Goal: Book appointment/travel/reservation

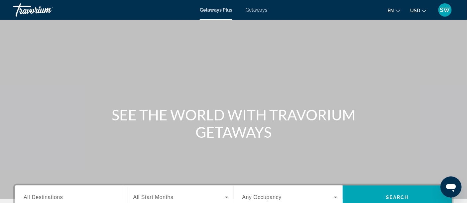
scroll to position [37, 0]
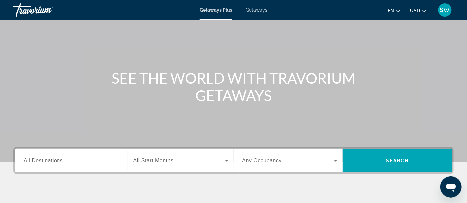
click at [49, 161] on span "All Destinations" at bounding box center [43, 161] width 39 height 6
click at [49, 161] on input "Destination All Destinations" at bounding box center [71, 161] width 95 height 8
click at [49, 161] on span "All Destinations" at bounding box center [43, 161] width 39 height 6
click at [49, 161] on input "Destination All Destinations" at bounding box center [71, 161] width 95 height 8
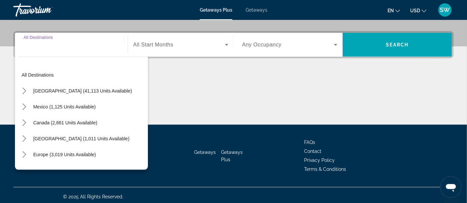
scroll to position [155, 0]
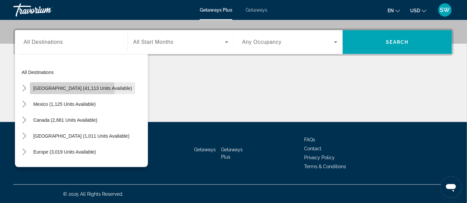
click at [48, 88] on span "[GEOGRAPHIC_DATA] (41,113 units available)" at bounding box center [82, 88] width 99 height 5
click at [48, 88] on div "Main content" at bounding box center [233, 97] width 440 height 50
type input "**********"
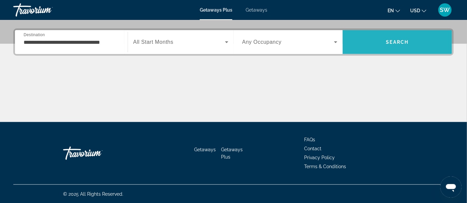
click at [389, 43] on span "Search" at bounding box center [397, 42] width 23 height 5
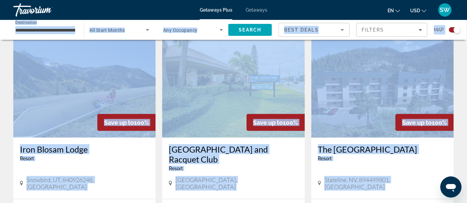
scroll to position [295, 0]
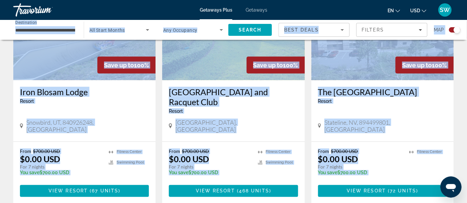
click at [122, 89] on h3 "Iron Blosam Lodge" at bounding box center [84, 92] width 129 height 10
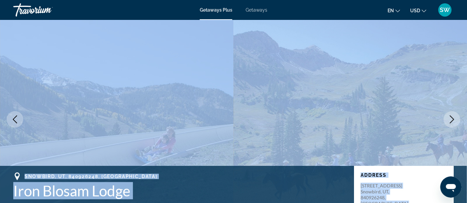
click at [84, 88] on img "Main content" at bounding box center [116, 119] width 233 height 199
click at [336, 96] on img "Main content" at bounding box center [349, 119] width 233 height 199
click at [121, 10] on div "Getaways Plus Getaways en English Español Français Italiano Português русский U…" at bounding box center [233, 9] width 467 height 17
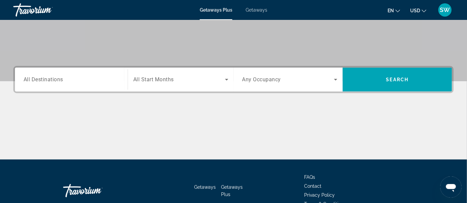
scroll to position [155, 0]
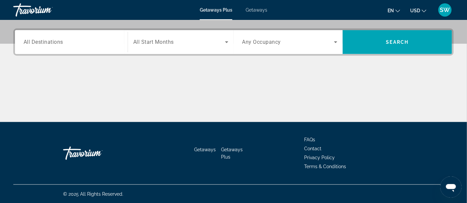
click at [60, 42] on span "All Destinations" at bounding box center [44, 42] width 40 height 6
click at [60, 42] on input "Destination All Destinations" at bounding box center [71, 43] width 95 height 8
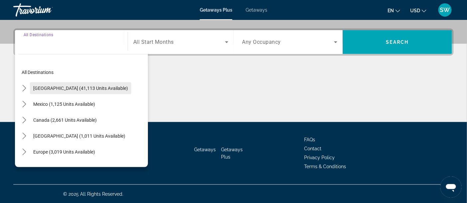
click at [57, 89] on span "[GEOGRAPHIC_DATA] (41,113 units available)" at bounding box center [80, 88] width 95 height 5
click at [57, 89] on div "Main content" at bounding box center [233, 97] width 440 height 50
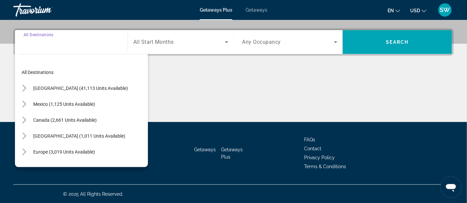
type input "**********"
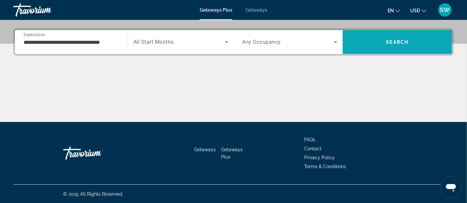
click at [376, 44] on span "Search" at bounding box center [396, 42] width 109 height 16
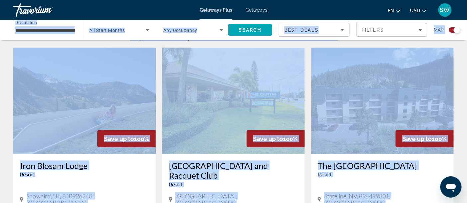
scroll to position [147, 0]
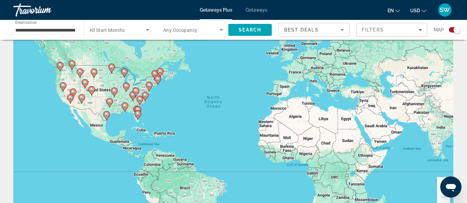
scroll to position [0, 0]
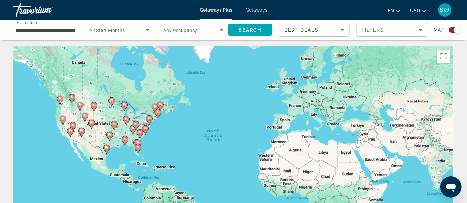
click at [167, 158] on div "To activate drag with keyboard, press Alt + Enter. Once in keyboard drag state,…" at bounding box center [233, 145] width 440 height 199
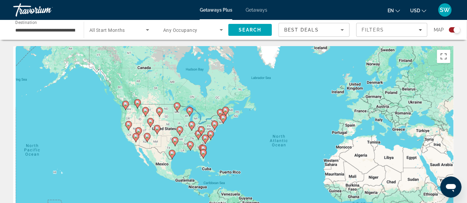
drag, startPoint x: 167, startPoint y: 158, endPoint x: 238, endPoint y: 163, distance: 71.2
click at [235, 164] on div "To activate drag with keyboard, press Alt + Enter. Once in keyboard drag state,…" at bounding box center [233, 145] width 440 height 199
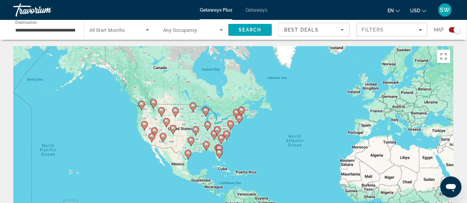
click at [246, 163] on div "To activate drag with keyboard, press Alt + Enter. Once in keyboard drag state,…" at bounding box center [233, 145] width 440 height 199
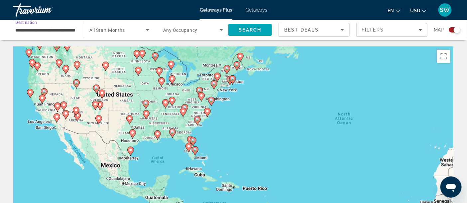
click at [35, 30] on input "**********" at bounding box center [45, 30] width 60 height 8
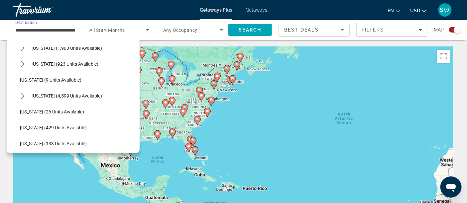
scroll to position [111, 0]
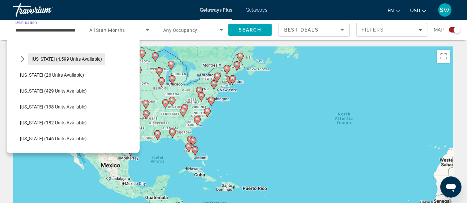
click at [43, 61] on span "[US_STATE] (4,599 units available)" at bounding box center [67, 58] width 70 height 5
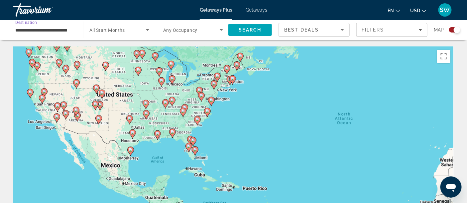
click at [44, 30] on input "**********" at bounding box center [45, 30] width 60 height 8
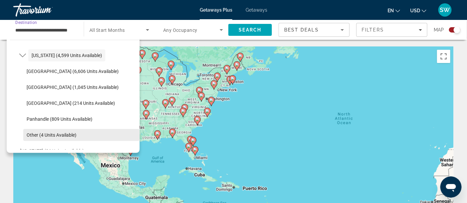
scroll to position [108, 0]
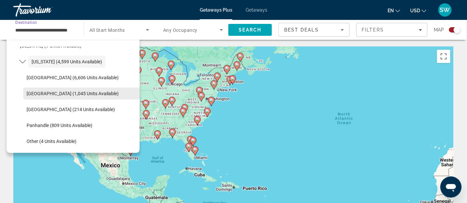
click at [40, 92] on span "[GEOGRAPHIC_DATA] (1,045 units available)" at bounding box center [73, 93] width 92 height 5
type input "**********"
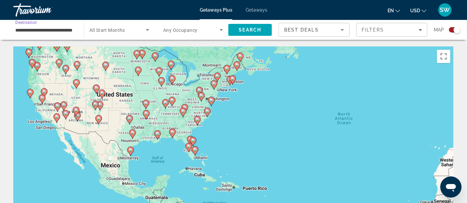
scroll to position [37, 0]
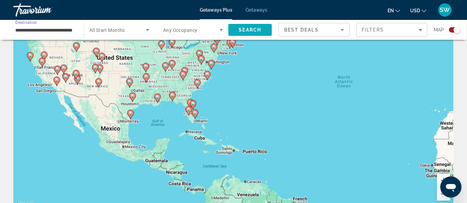
click at [246, 29] on span "Search" at bounding box center [250, 29] width 23 height 5
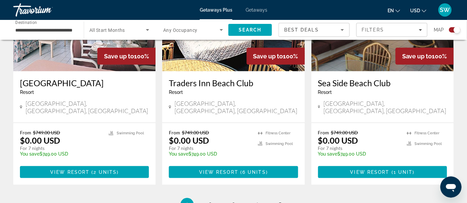
scroll to position [1070, 0]
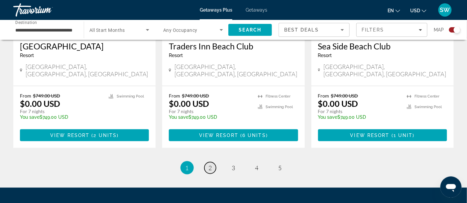
click at [210, 164] on span "2" at bounding box center [210, 167] width 3 height 7
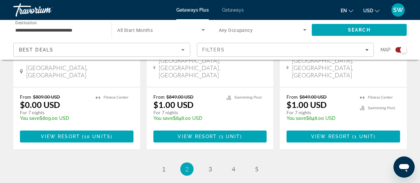
scroll to position [1094, 0]
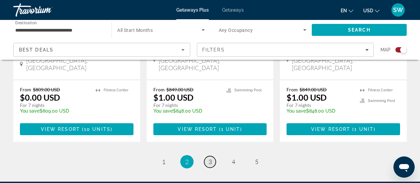
click at [207, 156] on link "page 3" at bounding box center [210, 162] width 12 height 12
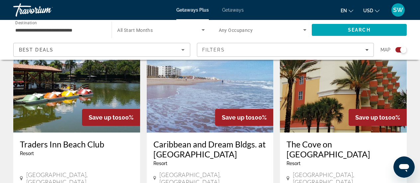
scroll to position [266, 0]
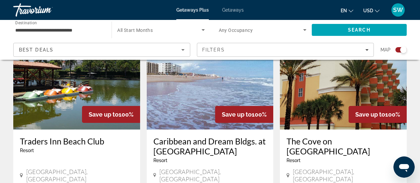
click at [190, 140] on h3 "Caribbean and Dream Bldgs. at [GEOGRAPHIC_DATA]" at bounding box center [210, 146] width 114 height 20
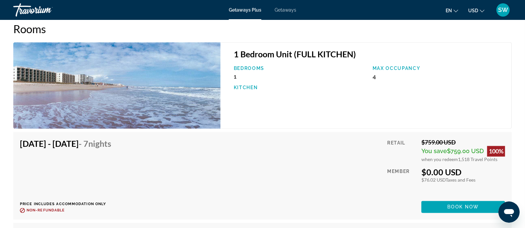
scroll to position [891, 0]
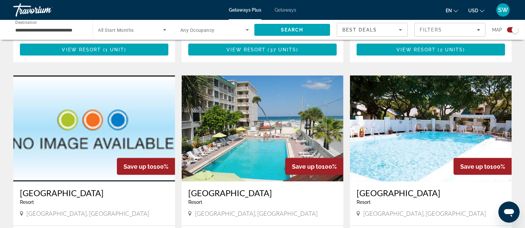
scroll to position [872, 0]
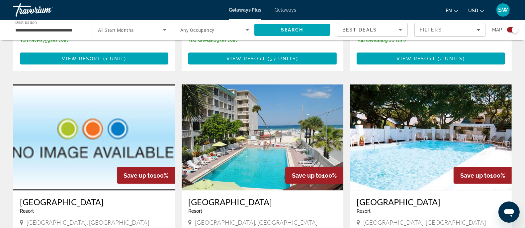
click at [29, 30] on input "**********" at bounding box center [49, 30] width 69 height 8
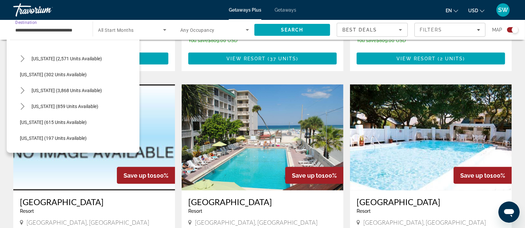
scroll to position [435, 0]
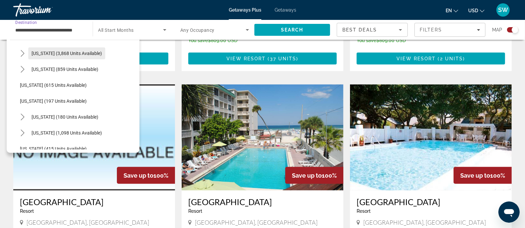
click at [50, 56] on span "Select destination: Nevada (3,868 units available)" at bounding box center [66, 53] width 77 height 16
type input "**********"
click at [50, 56] on span "Main content" at bounding box center [94, 59] width 148 height 16
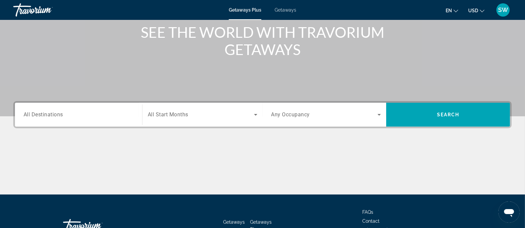
click at [54, 113] on span "All Destinations" at bounding box center [44, 115] width 40 height 6
click at [54, 113] on input "Destination All Destinations" at bounding box center [79, 115] width 110 height 8
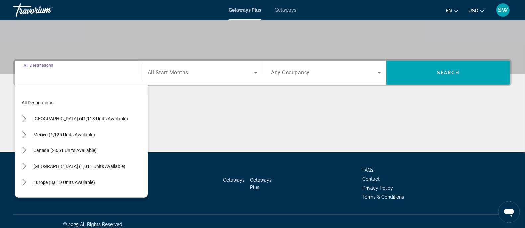
scroll to position [130, 0]
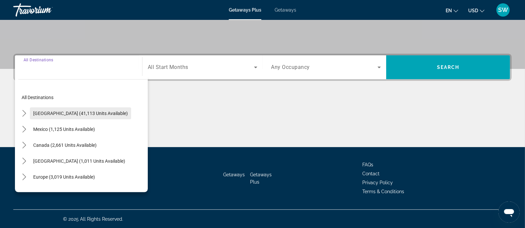
click at [54, 113] on span "[GEOGRAPHIC_DATA] (41,113 units available)" at bounding box center [80, 113] width 95 height 5
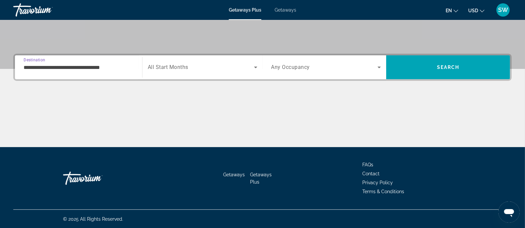
click at [46, 66] on input "**********" at bounding box center [79, 68] width 110 height 8
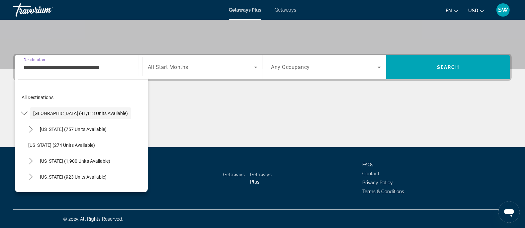
click at [46, 66] on input "**********" at bounding box center [79, 68] width 110 height 8
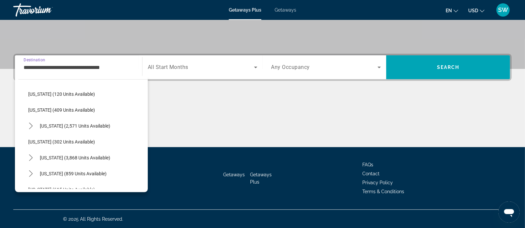
scroll to position [332, 0]
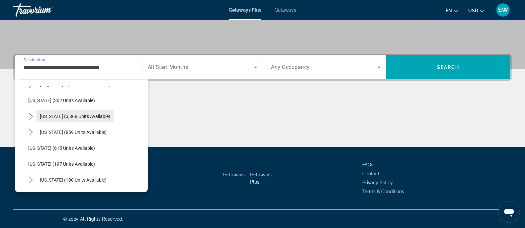
click at [50, 116] on span "[US_STATE] (3,868 units available)" at bounding box center [75, 116] width 70 height 5
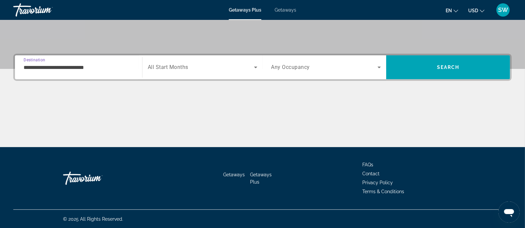
click at [33, 68] on input "**********" at bounding box center [79, 68] width 110 height 8
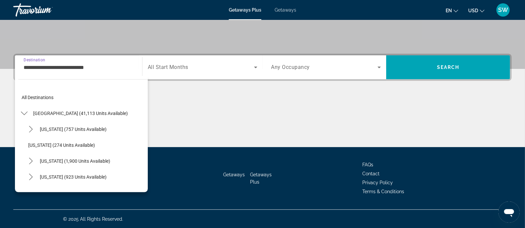
scroll to position [310, 0]
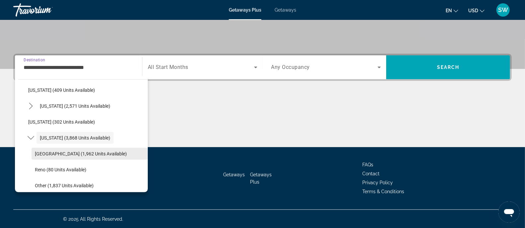
click at [45, 154] on span "[GEOGRAPHIC_DATA] (1,962 units available)" at bounding box center [81, 153] width 92 height 5
click at [45, 154] on div "Getaways Getaways Plus FAQs Contact Privacy Policy Terms & Conditions" at bounding box center [262, 178] width 498 height 62
type input "**********"
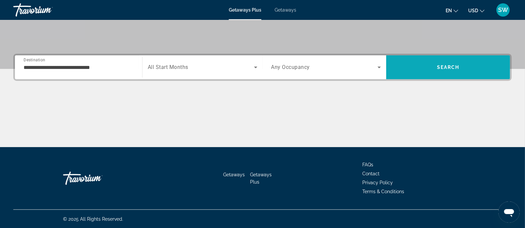
click at [423, 64] on span "Search" at bounding box center [448, 67] width 124 height 16
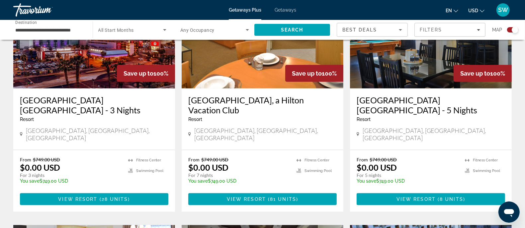
scroll to position [290, 0]
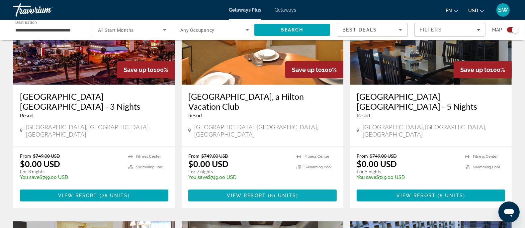
click at [249, 193] on span "View Resort" at bounding box center [246, 195] width 39 height 5
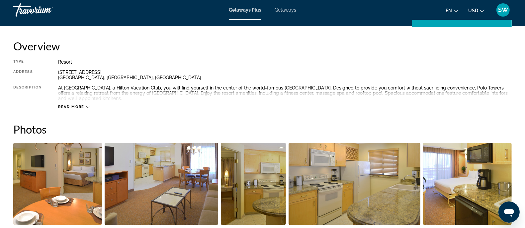
scroll to position [249, 0]
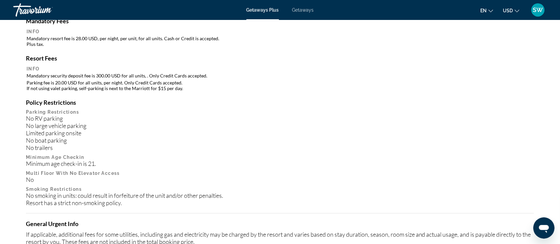
click at [232, 146] on div "Policy Restrictions Parking Restrictions No RV parking No large vehicle parking…" at bounding box center [280, 153] width 508 height 108
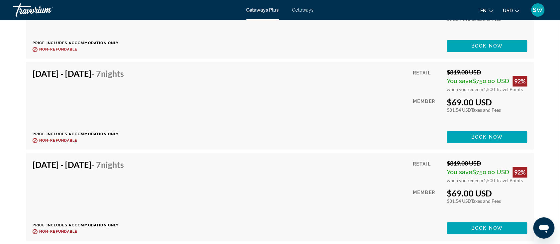
scroll to position [2950, 0]
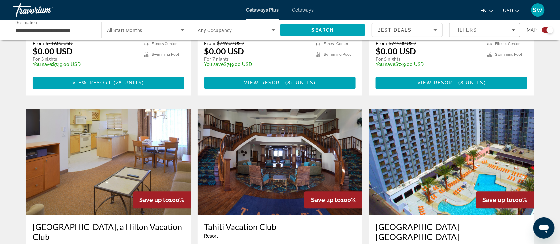
scroll to position [443, 0]
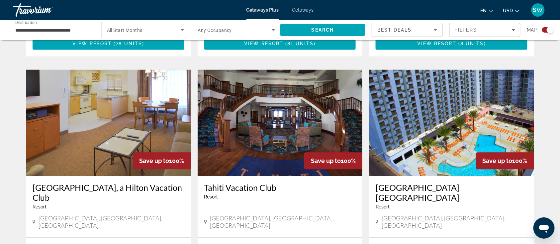
click at [415, 109] on img "Main content" at bounding box center [451, 122] width 165 height 106
click at [0, 0] on div at bounding box center [0, 0] width 0 height 0
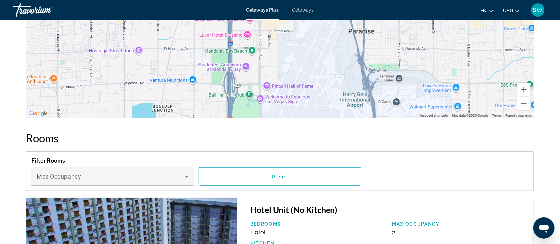
scroll to position [857, 0]
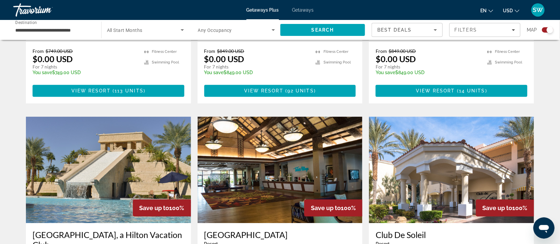
scroll to position [664, 0]
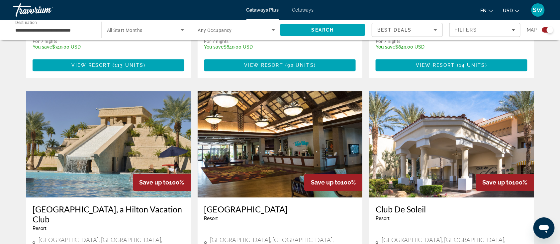
click at [100, 127] on img "Main content" at bounding box center [108, 144] width 165 height 106
click at [0, 0] on div at bounding box center [0, 0] width 0 height 0
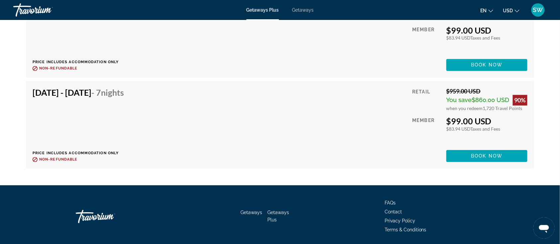
scroll to position [6286, 0]
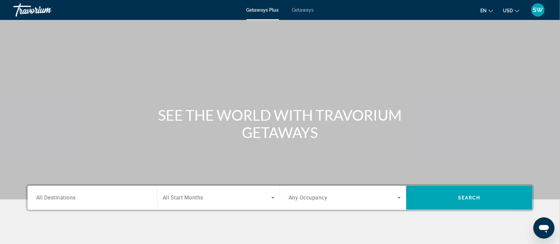
click at [54, 195] on span "All Destinations" at bounding box center [56, 197] width 40 height 6
click at [54, 195] on input "Destination All Destinations" at bounding box center [92, 198] width 112 height 8
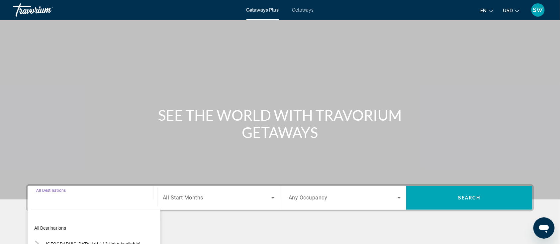
click at [54, 195] on div "Destination All Destinations All destinations [GEOGRAPHIC_DATA] (41,113 units a…" at bounding box center [92, 198] width 123 height 24
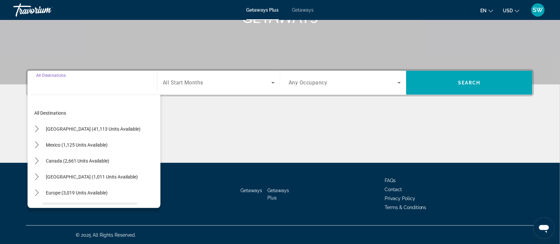
scroll to position [44, 0]
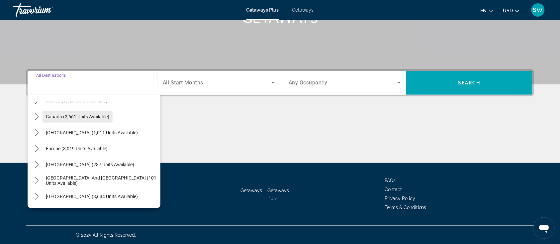
click at [54, 116] on span "Canada (2,661 units available)" at bounding box center [77, 116] width 63 height 5
type input "**********"
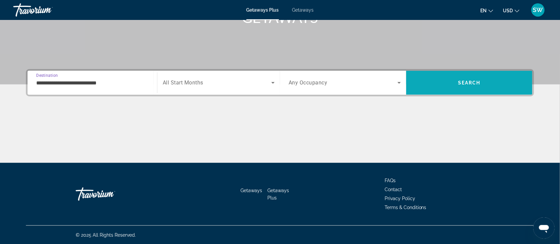
click at [435, 84] on span "Search" at bounding box center [469, 83] width 126 height 16
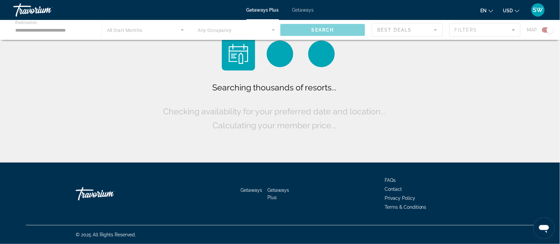
click at [435, 84] on div "Searching thousands of resorts... Checking availability for your preferred date…" at bounding box center [280, 83] width 560 height 166
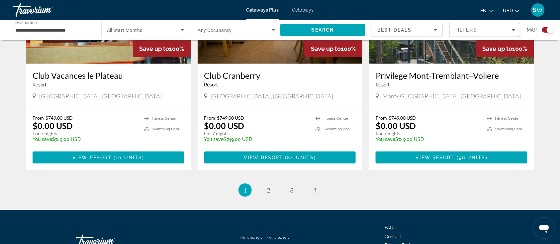
scroll to position [1063, 0]
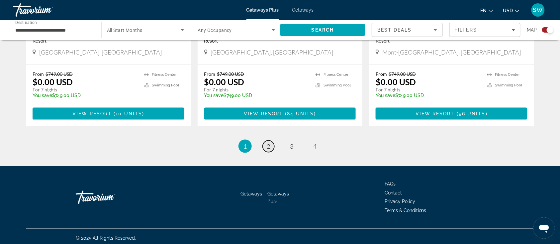
click at [269, 145] on span "2" at bounding box center [268, 145] width 3 height 7
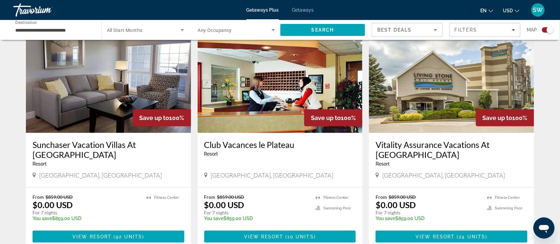
scroll to position [1018, 0]
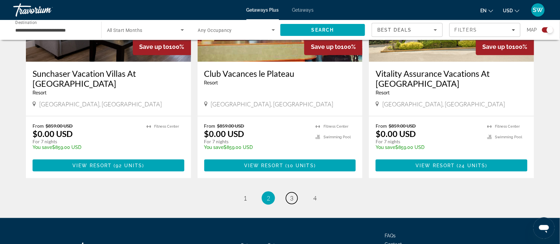
click at [290, 194] on span "3" at bounding box center [291, 197] width 3 height 7
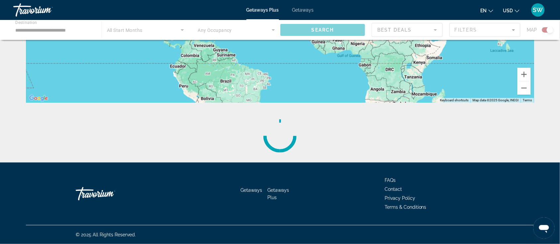
click at [290, 103] on div "Main content" at bounding box center [280, 2] width 508 height 199
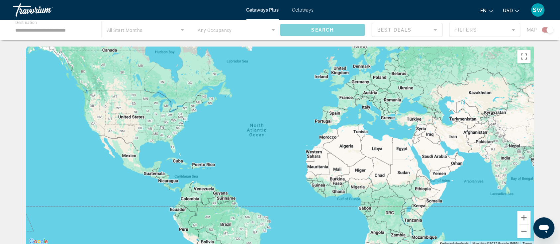
click at [290, 170] on div "Main content" at bounding box center [280, 145] width 508 height 199
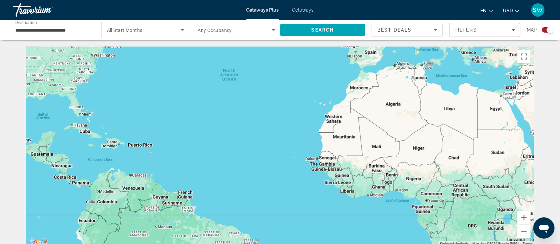
click at [26, 30] on input "**********" at bounding box center [53, 30] width 77 height 8
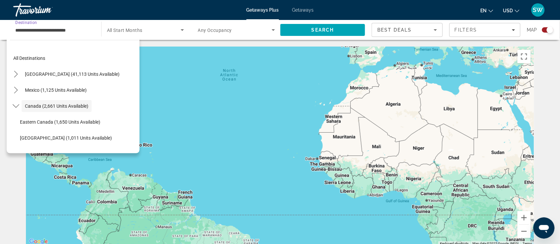
scroll to position [8, 0]
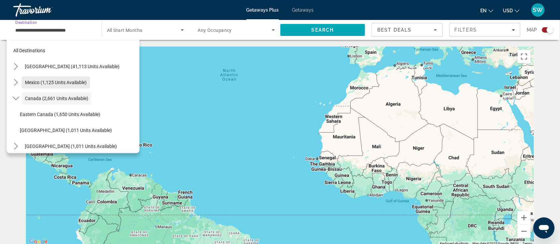
click at [33, 83] on span "Mexico (1,125 units available)" at bounding box center [56, 82] width 62 height 5
type input "**********"
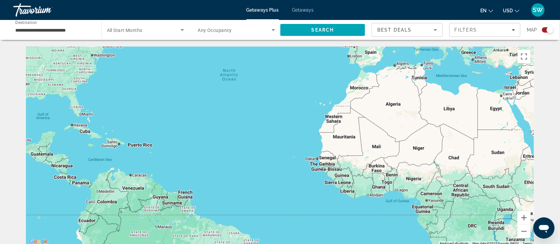
click at [33, 83] on div "Main content" at bounding box center [280, 145] width 508 height 199
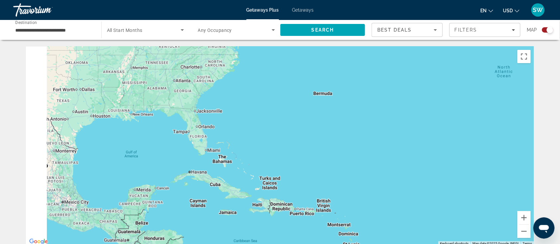
drag, startPoint x: 60, startPoint y: 158, endPoint x: 161, endPoint y: 165, distance: 101.2
click at [157, 165] on div "Main content" at bounding box center [280, 145] width 508 height 199
click at [178, 166] on div "Main content" at bounding box center [280, 145] width 508 height 199
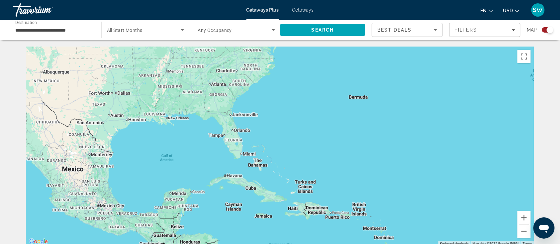
drag, startPoint x: 150, startPoint y: 162, endPoint x: 175, endPoint y: 162, distance: 25.6
click at [151, 162] on div "Main content" at bounding box center [280, 145] width 508 height 199
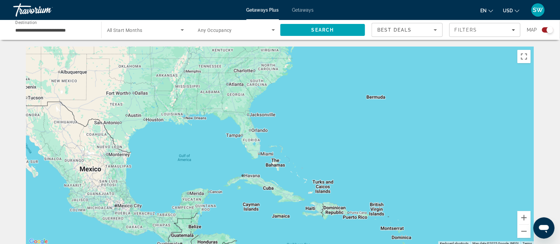
drag, startPoint x: 175, startPoint y: 162, endPoint x: 181, endPoint y: 159, distance: 5.9
click at [180, 162] on div "Main content" at bounding box center [280, 145] width 508 height 199
click at [181, 159] on div "Main content" at bounding box center [280, 145] width 508 height 199
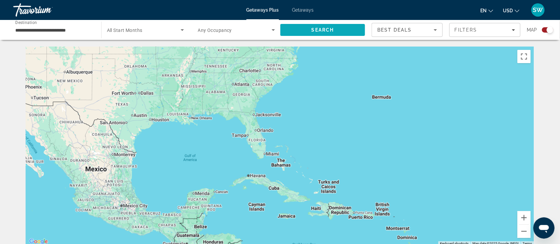
click at [294, 24] on span "Search" at bounding box center [322, 30] width 85 height 16
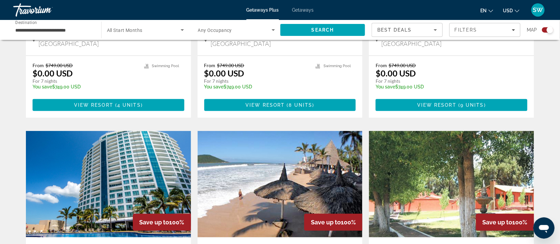
scroll to position [841, 0]
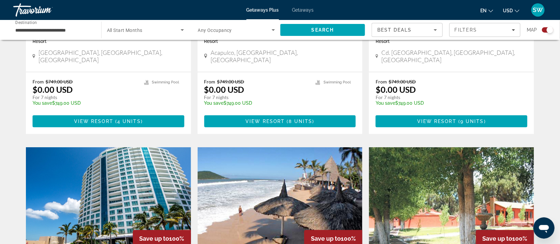
click at [114, 154] on img "Main content" at bounding box center [108, 200] width 165 height 106
click at [0, 0] on div at bounding box center [0, 0] width 0 height 0
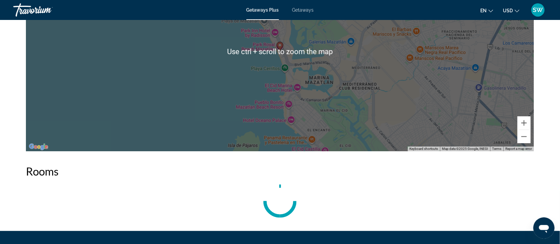
scroll to position [930, 0]
